Goal: Task Accomplishment & Management: Use online tool/utility

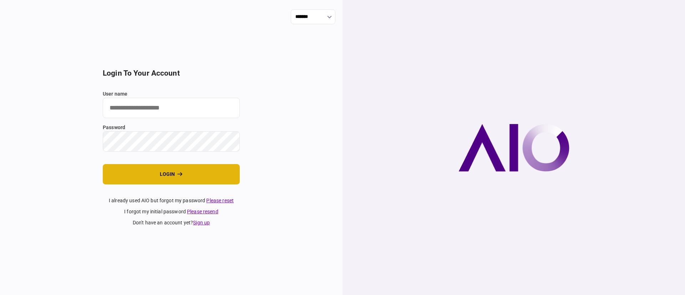
type input "*******"
click at [158, 175] on button "login" at bounding box center [171, 174] width 137 height 20
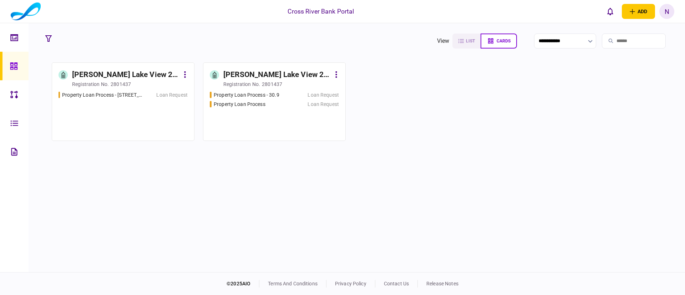
click at [268, 74] on div "[PERSON_NAME] Lake View 2 LLC" at bounding box center [276, 74] width 107 height 11
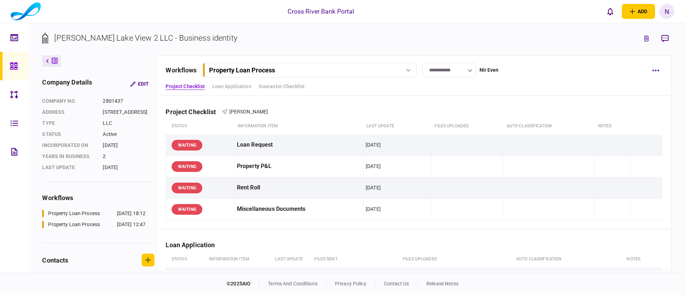
click at [538, 49] on section "Elizabeth Lake View 2 LLC - Business identity" at bounding box center [356, 43] width 629 height 23
click at [552, 75] on div "**********" at bounding box center [406, 70] width 480 height 15
click at [472, 244] on div "Loan Application" at bounding box center [414, 240] width 496 height 22
click at [371, 82] on div "**********" at bounding box center [413, 75] width 515 height 41
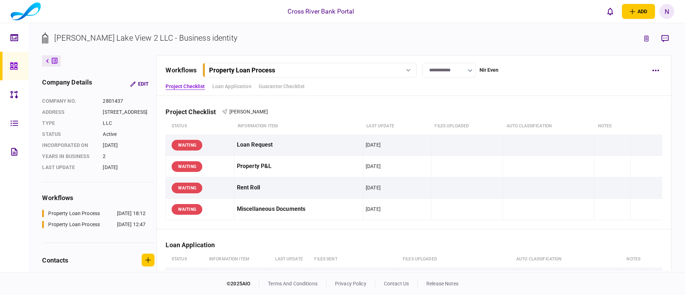
click at [368, 74] on button "Property Loan Process" at bounding box center [310, 70] width 214 height 15
click at [302, 98] on link "Property Loan Process - 30.9 30 Sep 2025 12:47" at bounding box center [310, 99] width 205 height 15
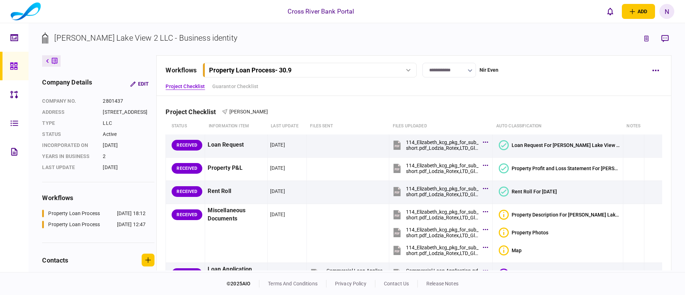
click at [517, 90] on div "**********" at bounding box center [413, 75] width 515 height 41
click at [647, 40] on icon "link to underwriting page" at bounding box center [646, 39] width 4 height 6
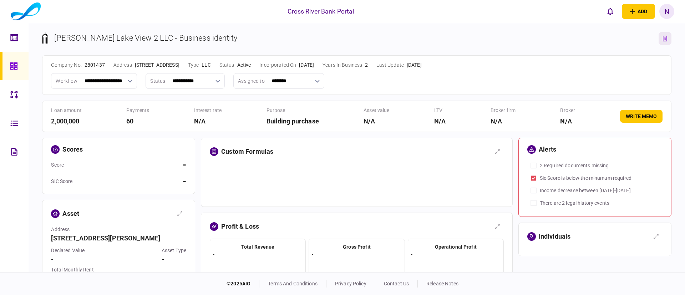
click at [306, 168] on th "table" at bounding box center [357, 168] width 294 height 8
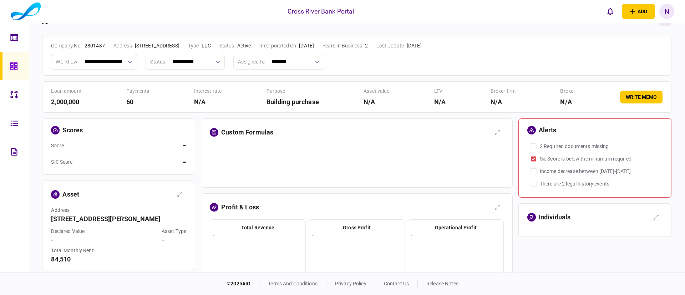
scroll to position [21, 0]
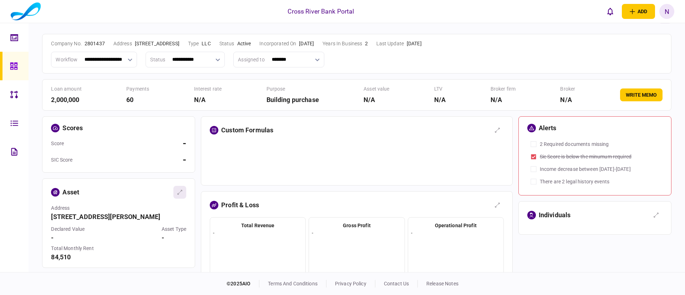
click at [180, 192] on icon "button" at bounding box center [180, 192] width 6 height 6
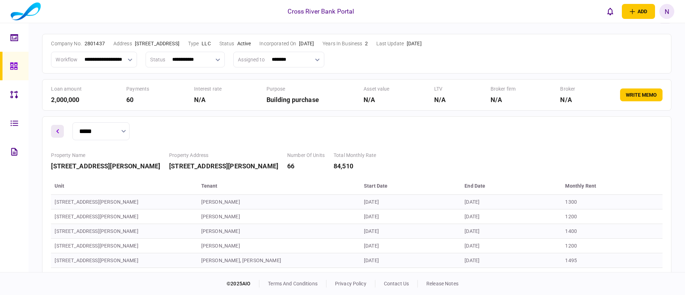
click at [56, 134] on button "button" at bounding box center [57, 131] width 13 height 13
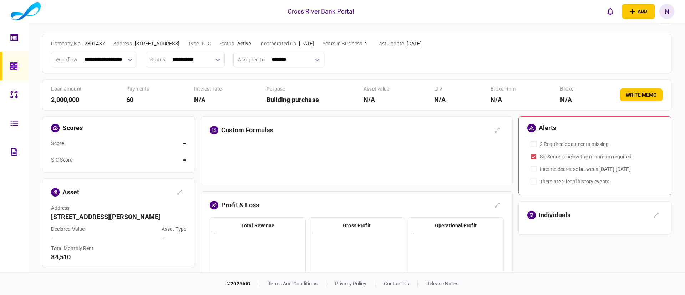
click at [348, 159] on div at bounding box center [357, 160] width 294 height 36
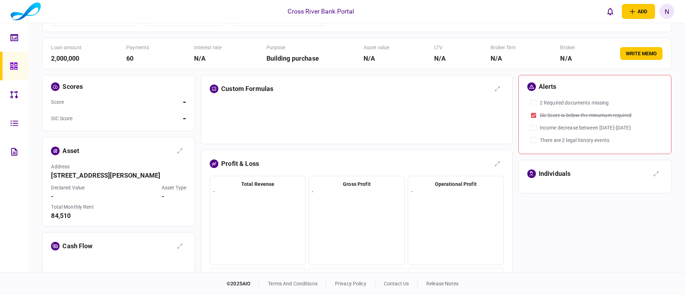
scroll to position [64, 0]
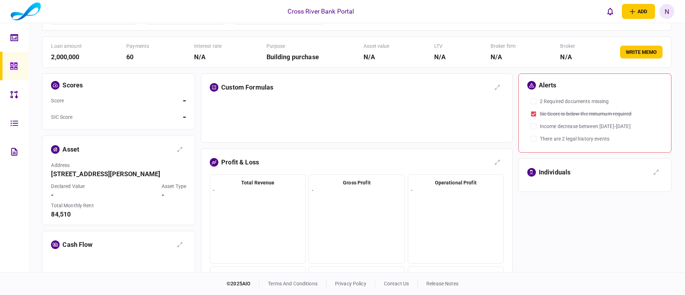
click at [320, 172] on section "profit & loss total revenue - gross profit - operational profit - net profit - …" at bounding box center [357, 255] width 312 height 215
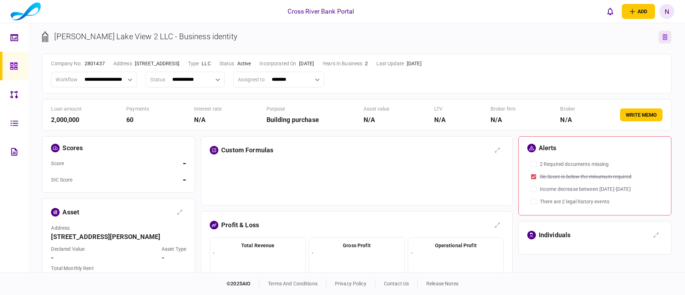
scroll to position [0, 0]
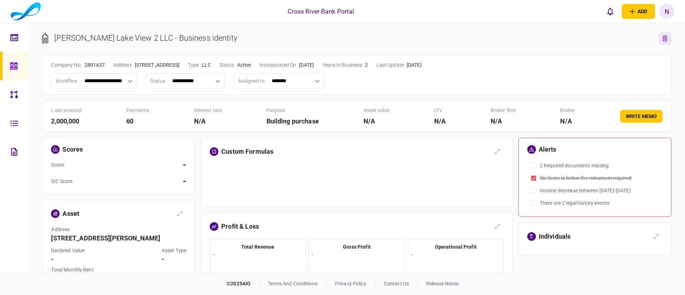
click at [663, 38] on icon "link to entity page" at bounding box center [665, 39] width 4 height 6
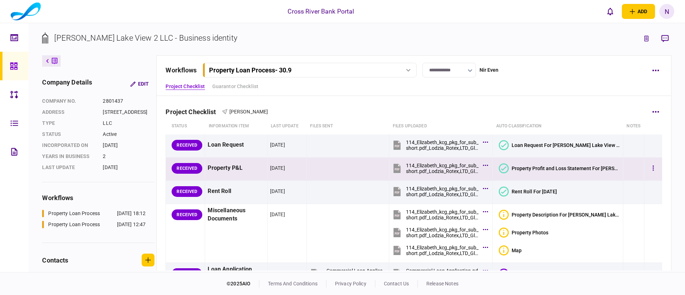
click at [507, 168] on icon at bounding box center [503, 168] width 5 height 4
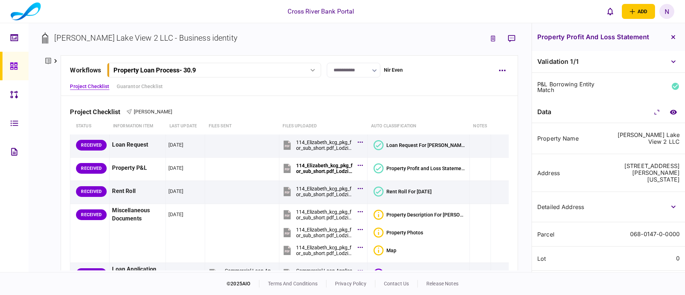
click at [628, 171] on div "114 Elizabeth Street West Haven, Connecticut 06516" at bounding box center [645, 173] width 68 height 20
click at [375, 116] on div "Project Checklist Jack Gindi" at bounding box center [289, 107] width 438 height 22
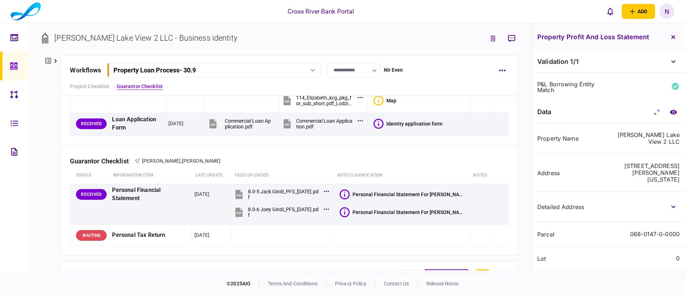
scroll to position [171, 0]
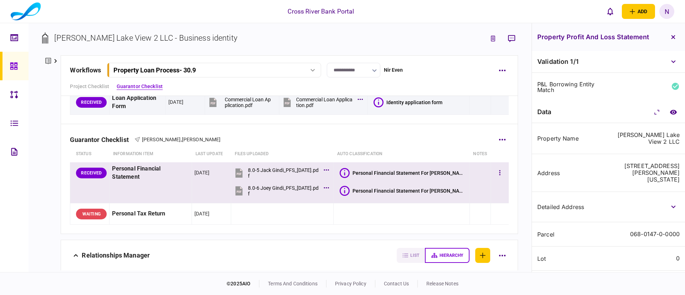
click at [350, 169] on icon at bounding box center [345, 173] width 10 height 10
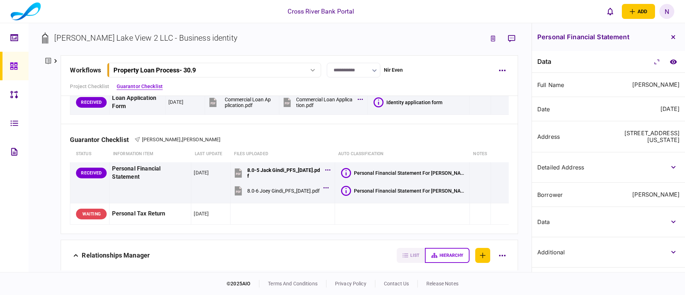
click at [617, 131] on div "376 Avenue W Brooklyn, New York 11223" at bounding box center [645, 137] width 68 height 14
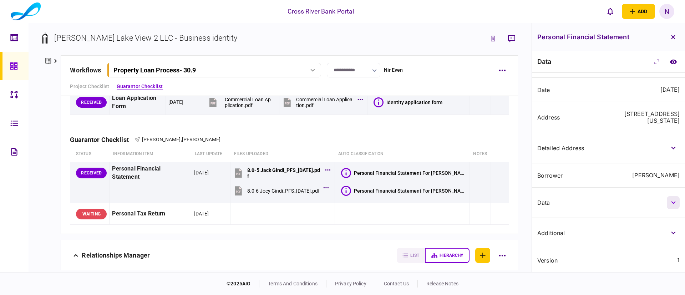
click at [673, 203] on icon "button" at bounding box center [673, 202] width 5 height 3
click at [592, 201] on div "data" at bounding box center [571, 203] width 68 height 6
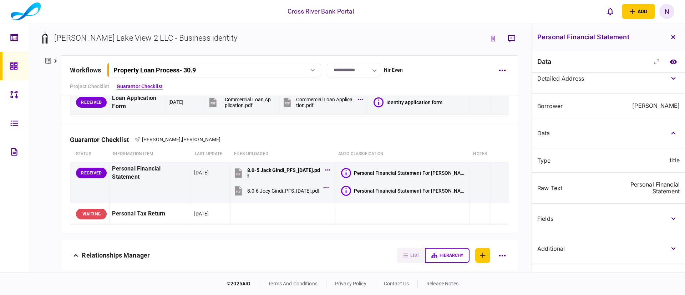
scroll to position [105, 0]
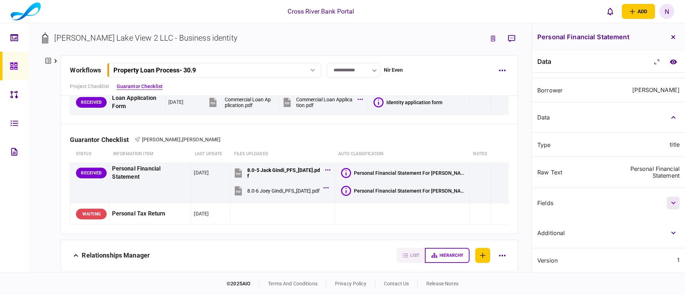
click at [671, 202] on icon "button" at bounding box center [673, 203] width 5 height 3
click at [606, 198] on div "Fields" at bounding box center [608, 203] width 153 height 30
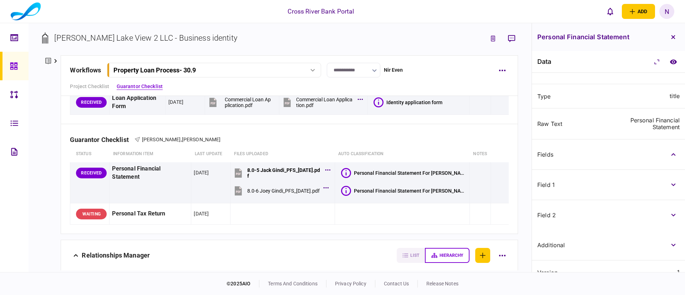
scroll to position [165, 0]
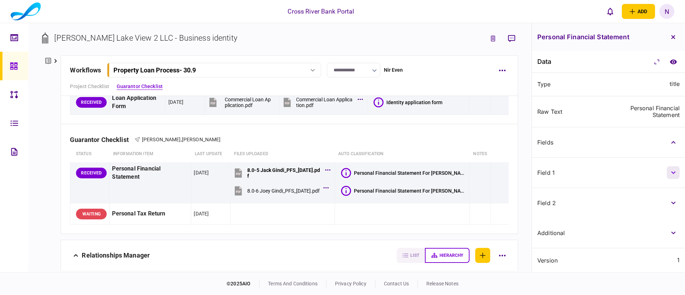
click at [668, 171] on button "button" at bounding box center [673, 172] width 13 height 13
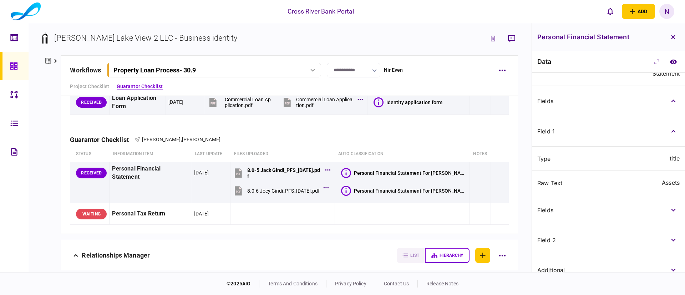
scroll to position [208, 0]
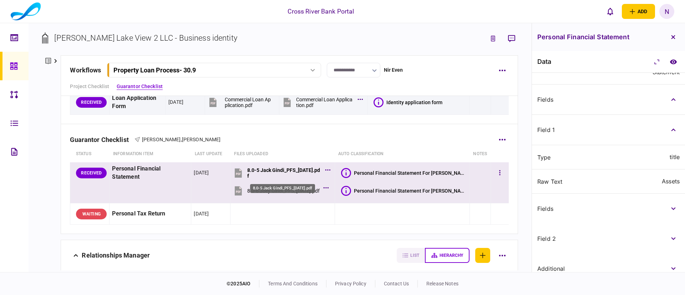
click at [286, 167] on div "8.0-5 Jack Gindi_PFS_11.27.2024.pdf" at bounding box center [284, 172] width 74 height 11
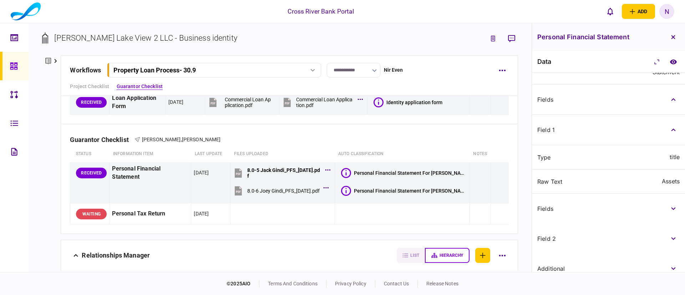
click at [614, 102] on div "Fields" at bounding box center [608, 100] width 153 height 30
click at [492, 36] on icon "link to underwriting page" at bounding box center [493, 39] width 4 height 6
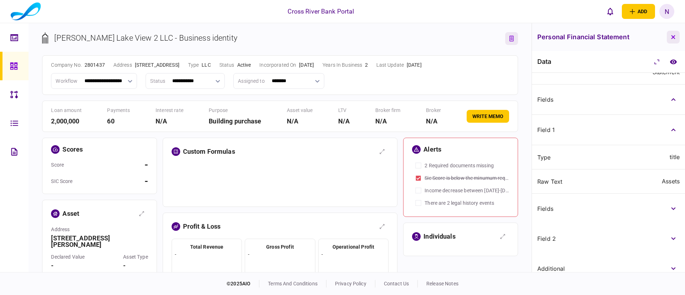
click at [671, 38] on icon "button" at bounding box center [673, 37] width 4 height 4
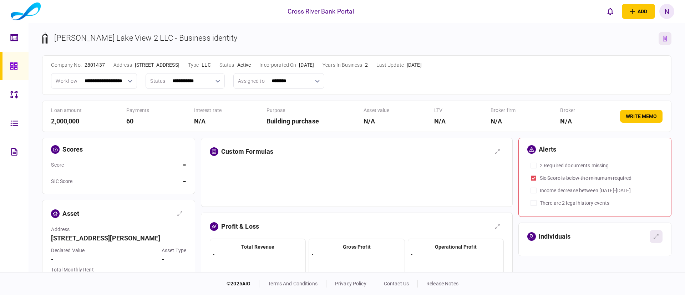
click at [655, 235] on icon "button" at bounding box center [656, 237] width 6 height 6
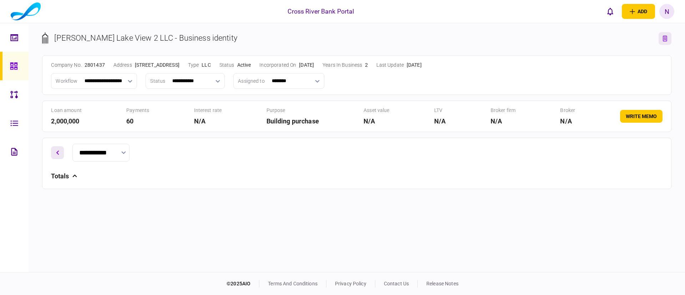
click at [58, 154] on icon "button" at bounding box center [57, 153] width 3 height 4
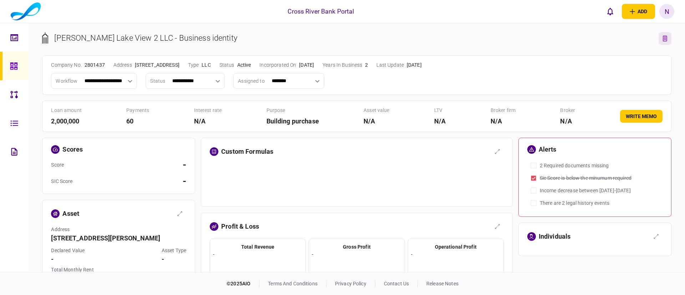
click at [134, 155] on section "scores score - SIC score -" at bounding box center [118, 166] width 153 height 56
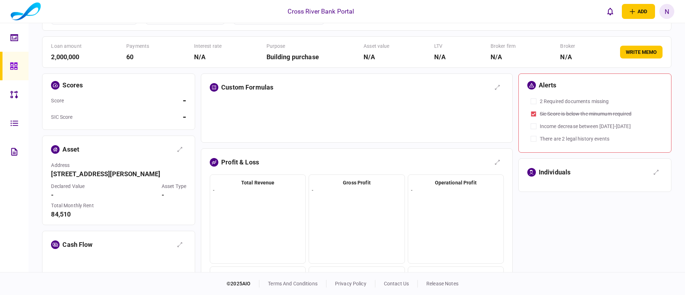
scroll to position [43, 0]
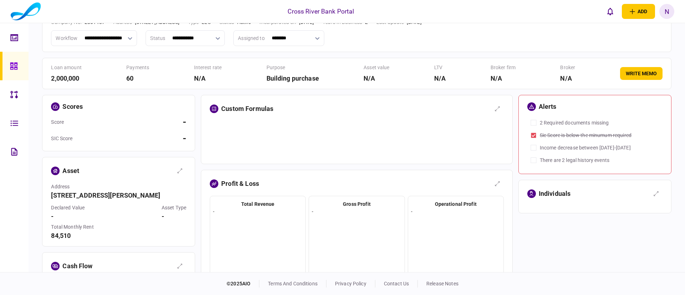
click at [286, 188] on div "profit & loss" at bounding box center [350, 183] width 281 height 13
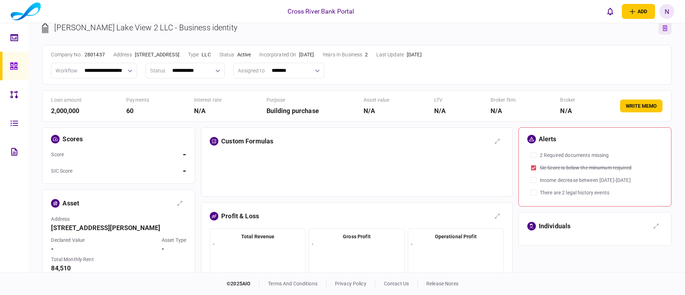
scroll to position [9, 0]
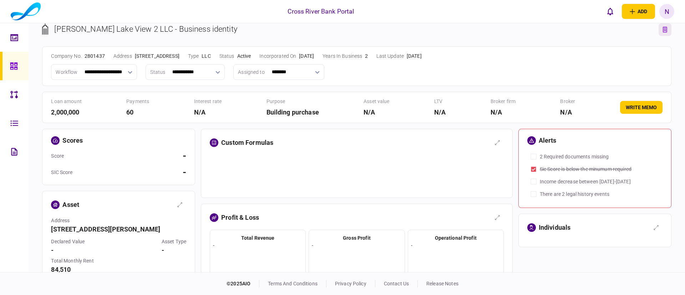
click at [658, 28] on button "link to entity page" at bounding box center [664, 29] width 13 height 13
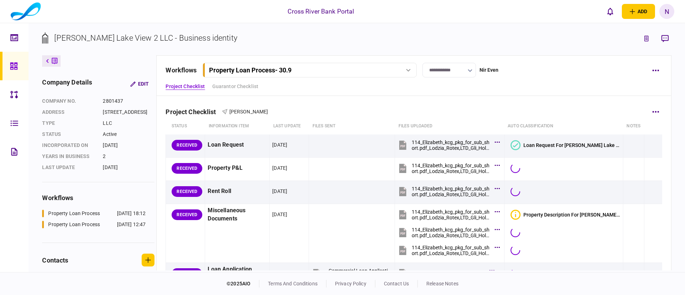
click at [373, 111] on div "Project Checklist Jack Gindi" at bounding box center [414, 107] width 496 height 22
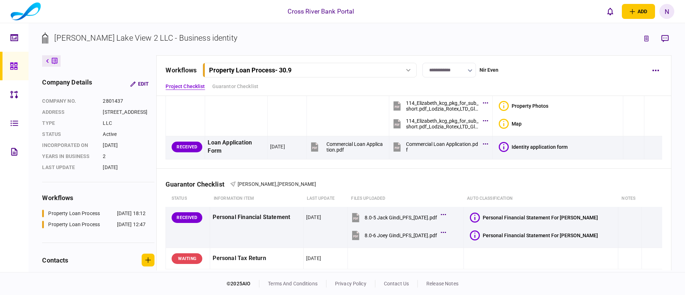
scroll to position [128, 0]
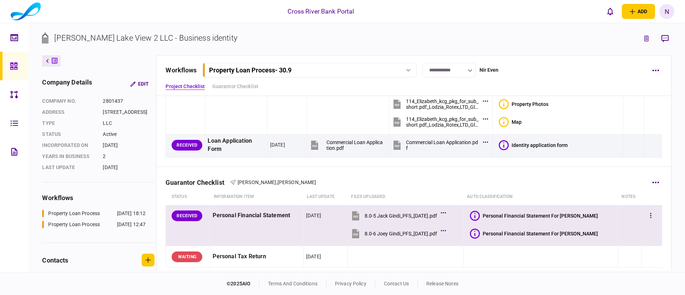
click at [480, 212] on icon at bounding box center [475, 216] width 10 height 10
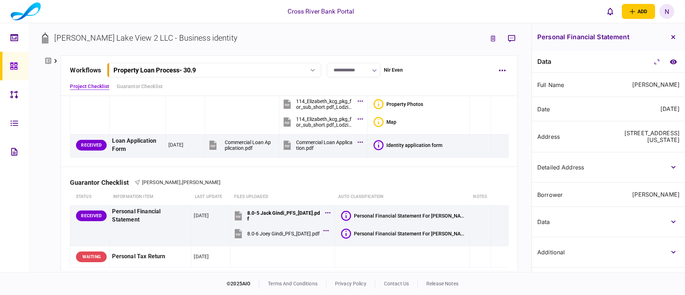
click at [473, 12] on div "Cross River Bank Portal add business identity individual identity N N Nir Even …" at bounding box center [342, 11] width 685 height 23
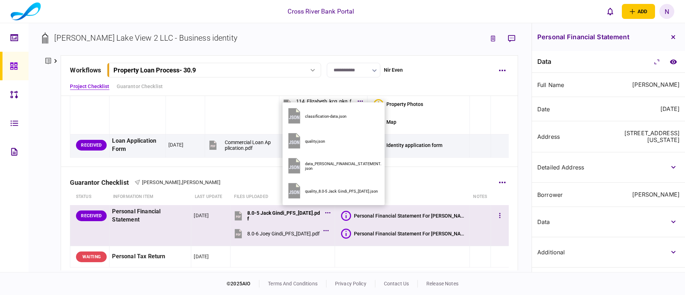
click at [330, 213] on icon at bounding box center [327, 213] width 5 height 2
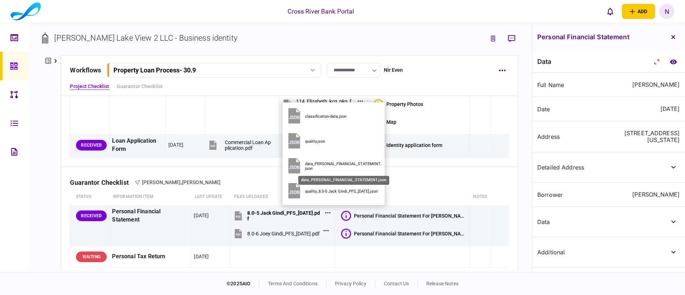
click at [335, 163] on div "data_PERSONAL_FINANCIAL_STATEMENT.json" at bounding box center [343, 166] width 77 height 9
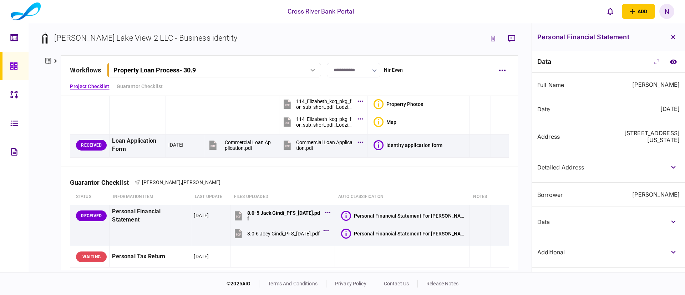
click at [418, 44] on section "Elizabeth Lake View 2 LLC - Business identity" at bounding box center [279, 43] width 475 height 23
click at [672, 35] on icon "button" at bounding box center [673, 37] width 4 height 4
